Goal: Task Accomplishment & Management: Manage account settings

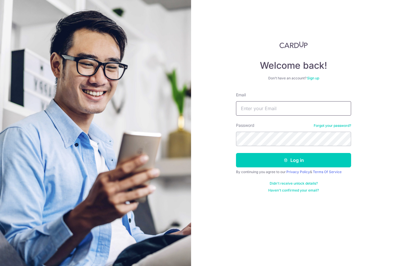
type input "yeokiankok@hotmail.sg"
click at [293, 160] on button "Log in" at bounding box center [293, 160] width 115 height 14
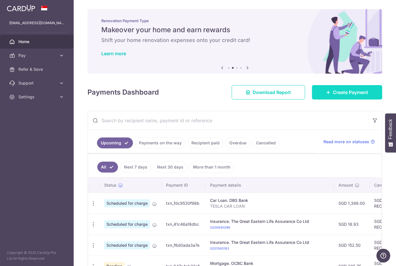
click at [329, 92] on icon at bounding box center [328, 92] width 5 height 5
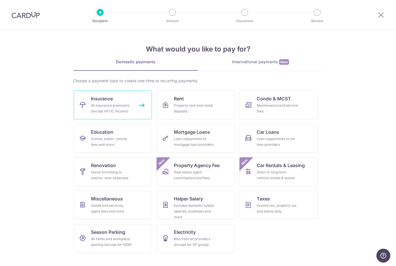
click at [92, 108] on div "All insurance premiums (except NTUC Income)" at bounding box center [111, 108] width 41 height 11
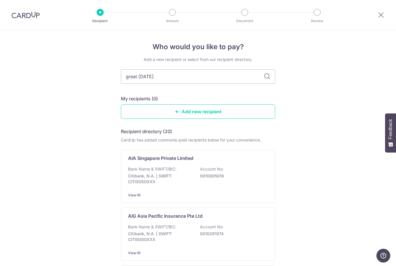
type input "great eastern"
click at [262, 74] on input "great eastern" at bounding box center [198, 76] width 154 height 14
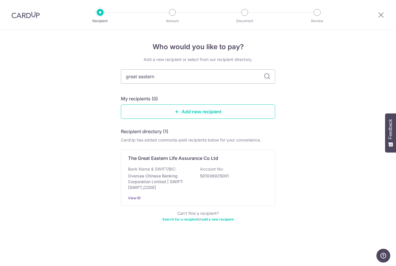
click at [267, 76] on icon at bounding box center [266, 76] width 7 height 7
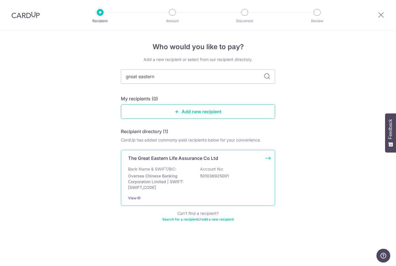
click at [135, 160] on p "The Great Eastern Life Assurance Co Ltd" at bounding box center [173, 158] width 90 height 7
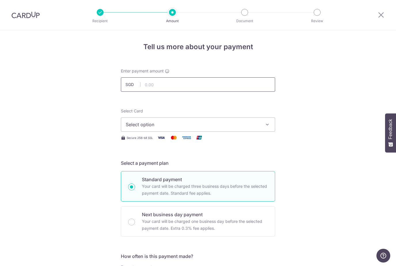
click at [162, 86] on input "text" at bounding box center [198, 84] width 154 height 14
click at [245, 128] on button "Select option" at bounding box center [198, 124] width 154 height 14
type input "1,521.50"
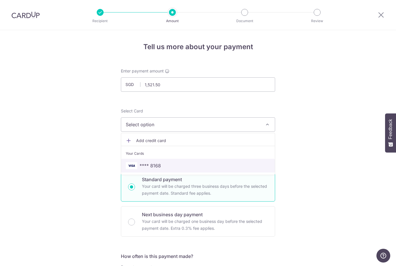
click at [204, 166] on span "**** 8168" at bounding box center [198, 165] width 144 height 7
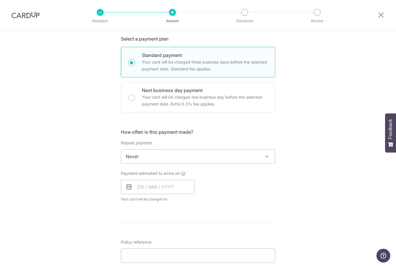
scroll to position [134, 0]
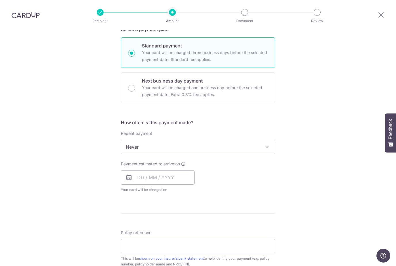
click at [244, 149] on span "Never" at bounding box center [198, 147] width 154 height 14
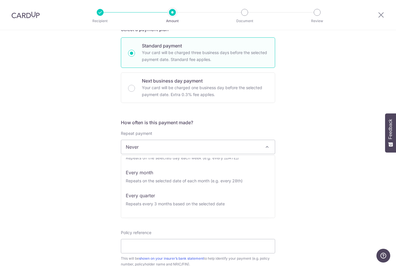
scroll to position [39, 0]
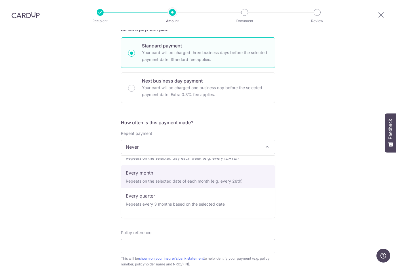
select select "3"
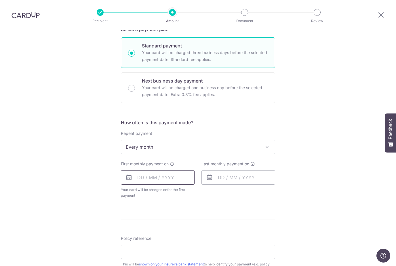
click at [175, 182] on input "text" at bounding box center [158, 177] width 74 height 14
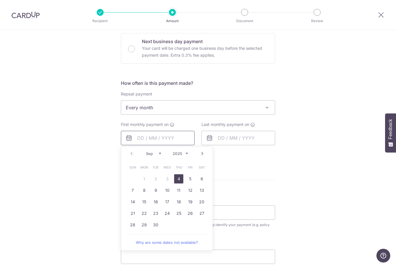
scroll to position [173, 0]
click at [206, 212] on link "27" at bounding box center [201, 212] width 9 height 9
type input "[DATE]"
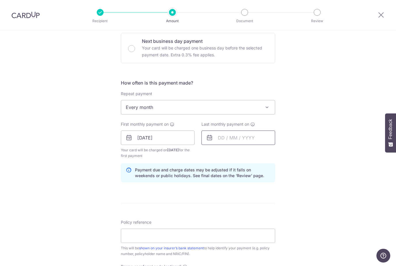
click at [263, 142] on input "text" at bounding box center [238, 138] width 74 height 14
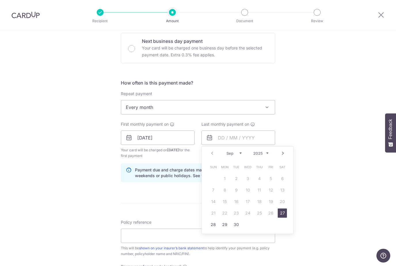
click at [266, 155] on select "2025 2026 2027 2028 2029 2030 2031 2032 2033 2034 2035" at bounding box center [260, 153] width 15 height 5
click at [213, 225] on link "27" at bounding box center [212, 224] width 9 height 9
type input "27/09/2026"
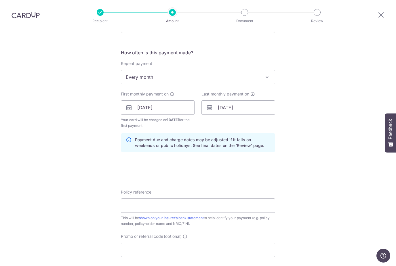
scroll to position [209, 0]
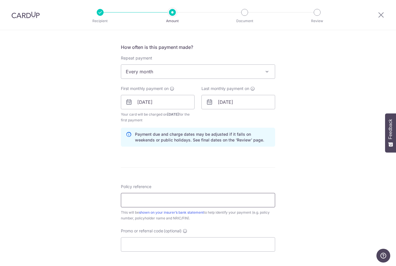
click at [224, 201] on input "Policy reference" at bounding box center [198, 200] width 154 height 14
type input "0212368190"
click at [137, 241] on input "Promo or referral code (optional)" at bounding box center [198, 244] width 154 height 14
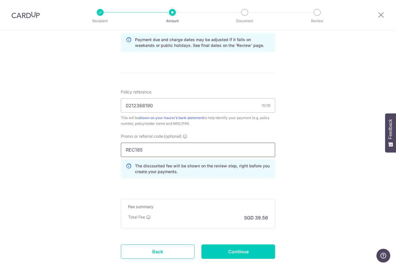
scroll to position [306, 0]
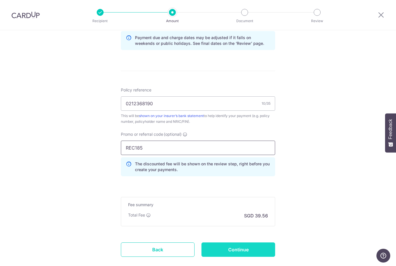
type input "REC185"
click at [259, 253] on input "Continue" at bounding box center [238, 249] width 74 height 14
type input "Create Schedule"
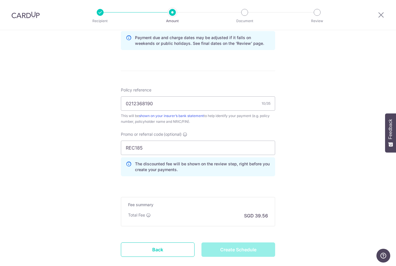
click at [234, 253] on div "Create Schedule" at bounding box center [238, 249] width 80 height 14
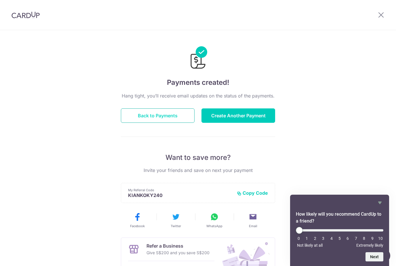
click at [170, 115] on button "Back to Payments" at bounding box center [158, 115] width 74 height 14
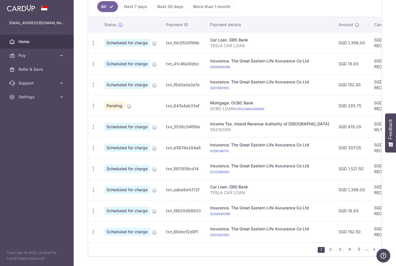
scroll to position [160, 0]
click at [329, 250] on link "2" at bounding box center [330, 249] width 7 height 7
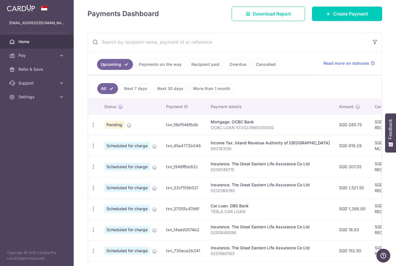
scroll to position [81, 0]
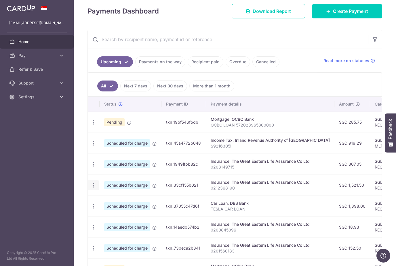
click at [97, 185] on div "Update payment Cancel payment" at bounding box center [93, 185] width 11 height 11
click at [93, 125] on icon "button" at bounding box center [93, 122] width 6 height 6
click at [118, 216] on span "Cancel payment" at bounding box center [124, 215] width 39 height 7
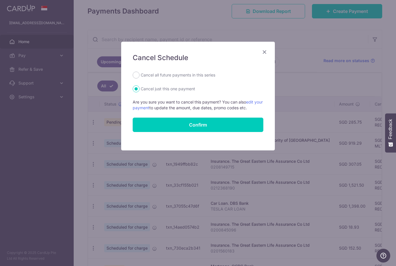
click at [150, 74] on label "Cancel all future payments in this series" at bounding box center [178, 75] width 74 height 7
click at [139, 74] on input "Cancel all future payments in this series" at bounding box center [136, 75] width 7 height 7
radio input "true"
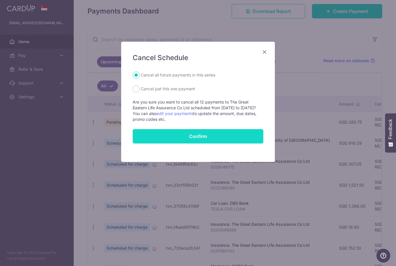
click at [208, 137] on button "Confirm" at bounding box center [198, 136] width 131 height 14
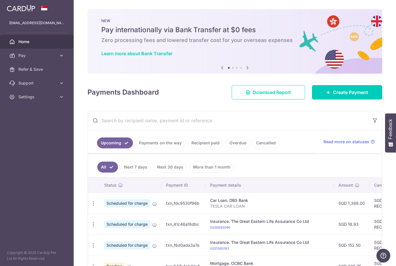
click at [24, 46] on link "Home" at bounding box center [37, 42] width 74 height 14
